Goal: Navigation & Orientation: Find specific page/section

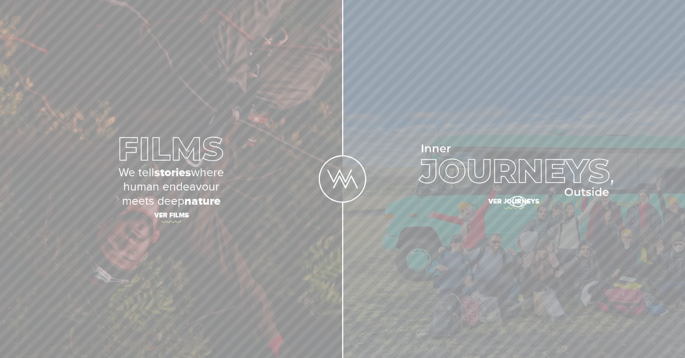
click at [517, 202] on span "Ver journeys" at bounding box center [514, 203] width 278 height 17
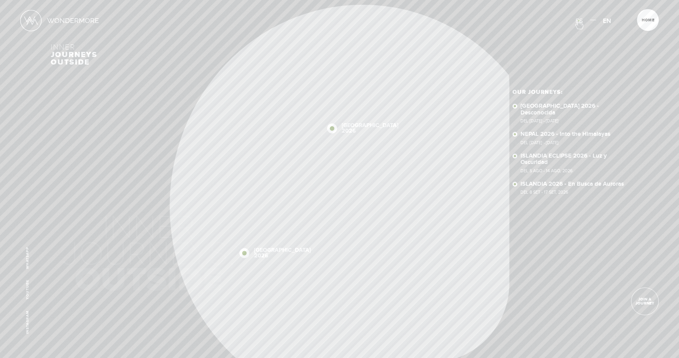
click at [579, 20] on span "ES" at bounding box center [579, 21] width 7 height 8
click at [609, 21] on span "EN" at bounding box center [607, 21] width 8 height 8
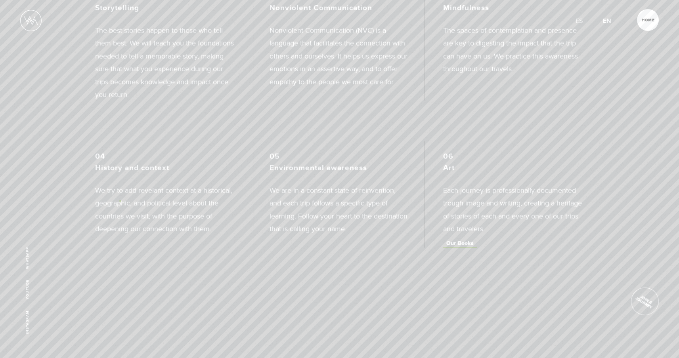
scroll to position [1289, 0]
